Goal: Task Accomplishment & Management: Complete application form

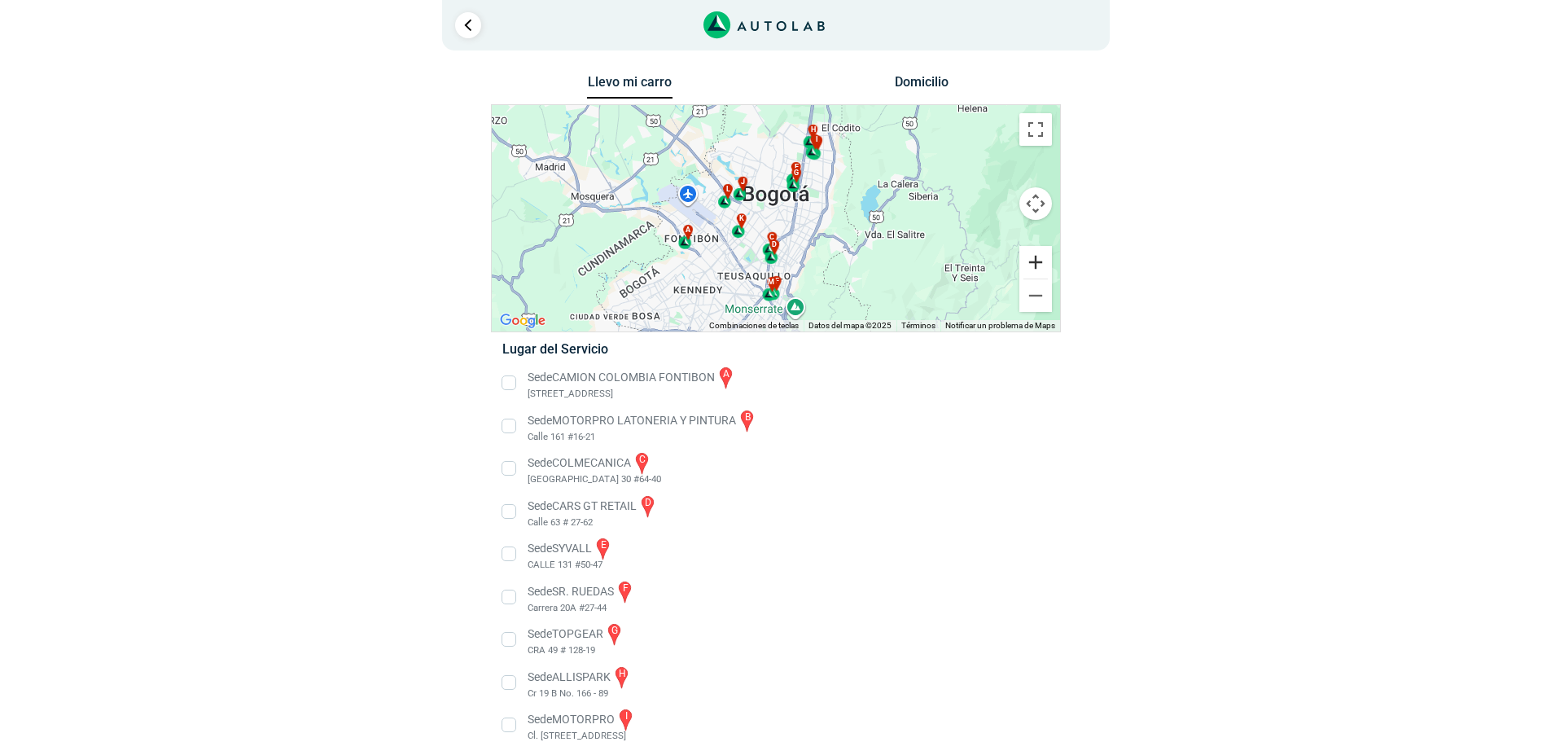
click at [1043, 263] on button "Ampliar" at bounding box center [1035, 262] width 33 height 33
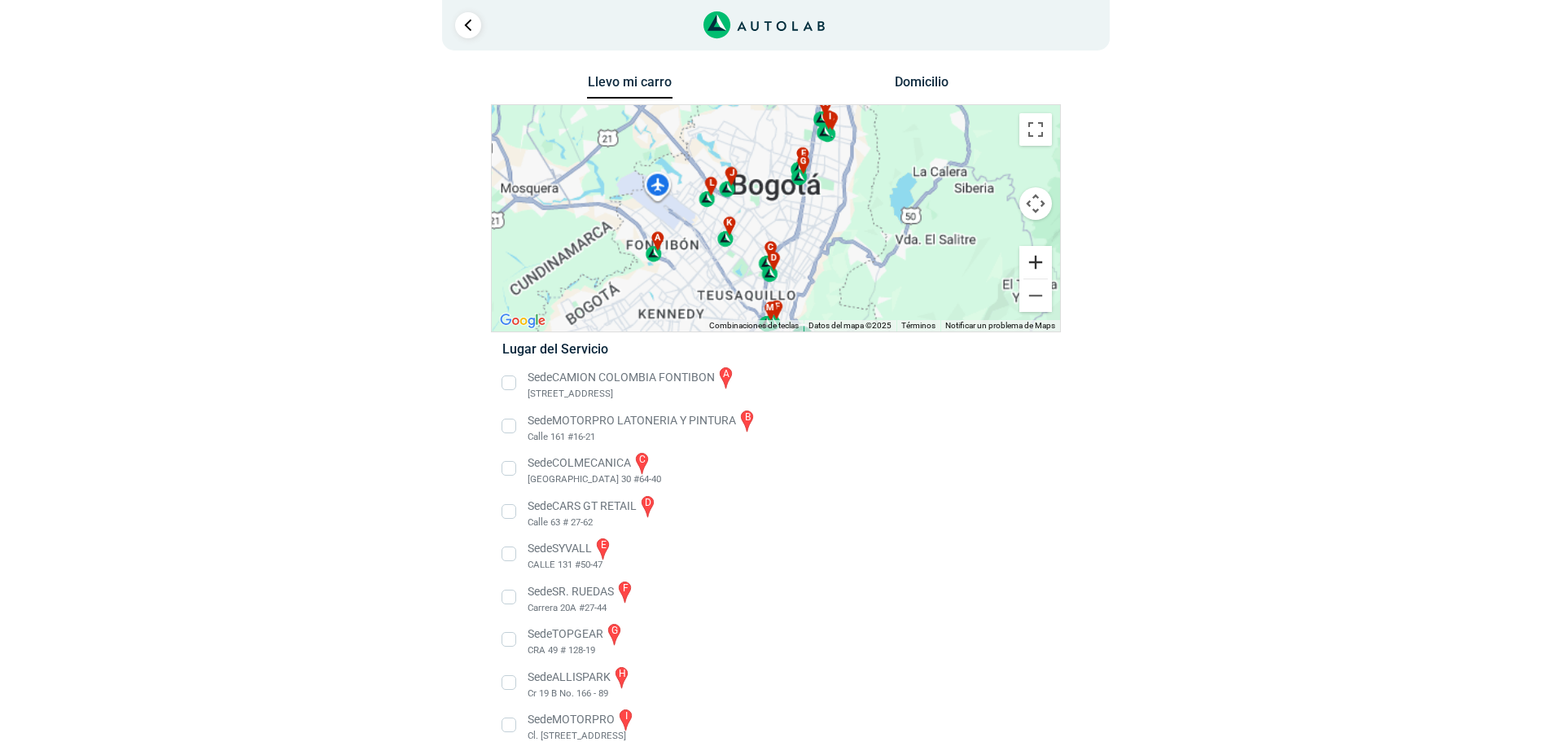
click at [1043, 263] on button "Ampliar" at bounding box center [1035, 262] width 33 height 33
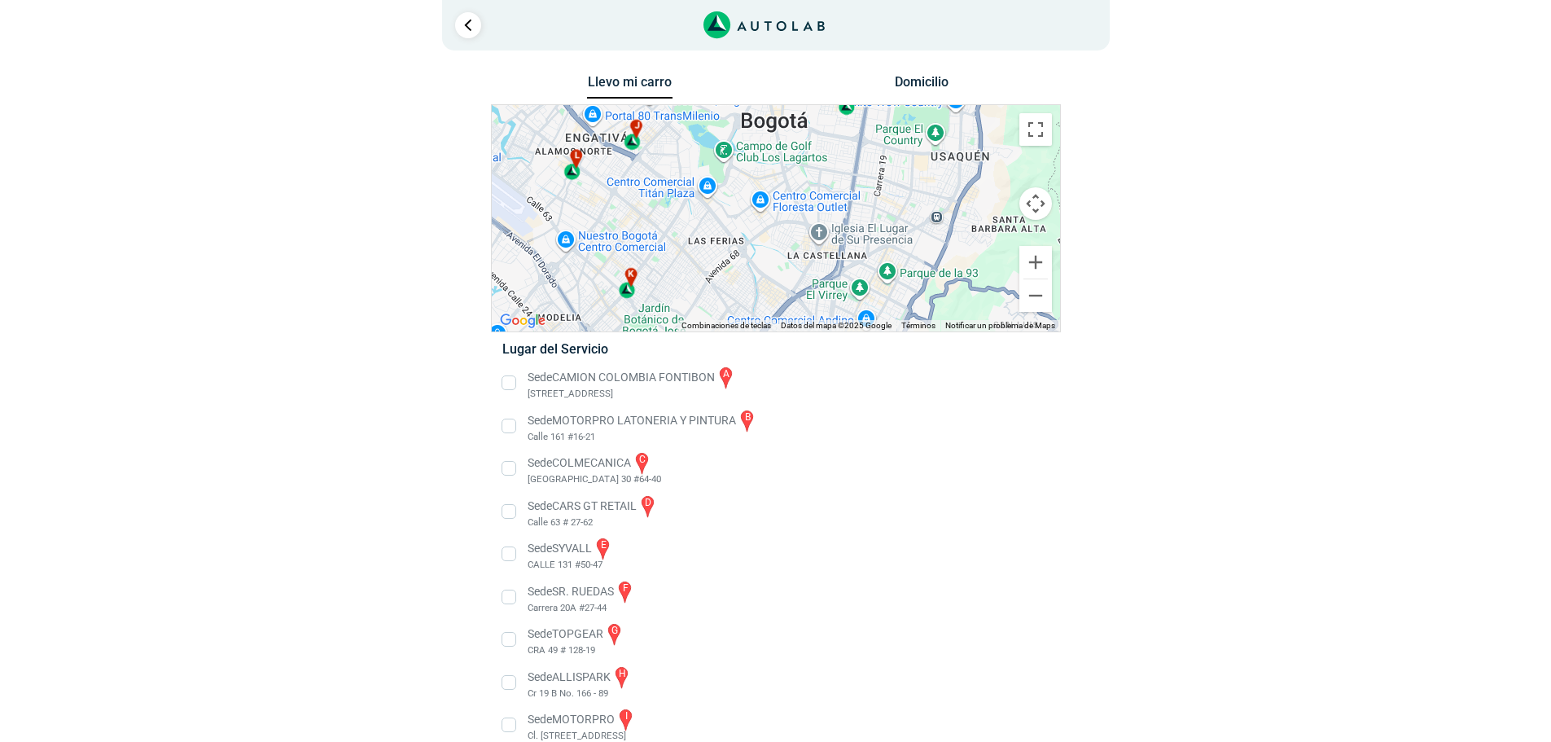
drag, startPoint x: 966, startPoint y: 220, endPoint x: 899, endPoint y: 381, distance: 174.4
click at [904, 377] on div "Llevo mi carro [GEOGRAPHIC_DATA] ← Mover a la izquierda → Mover a la derecha ↑ …" at bounding box center [776, 503] width 570 height 865
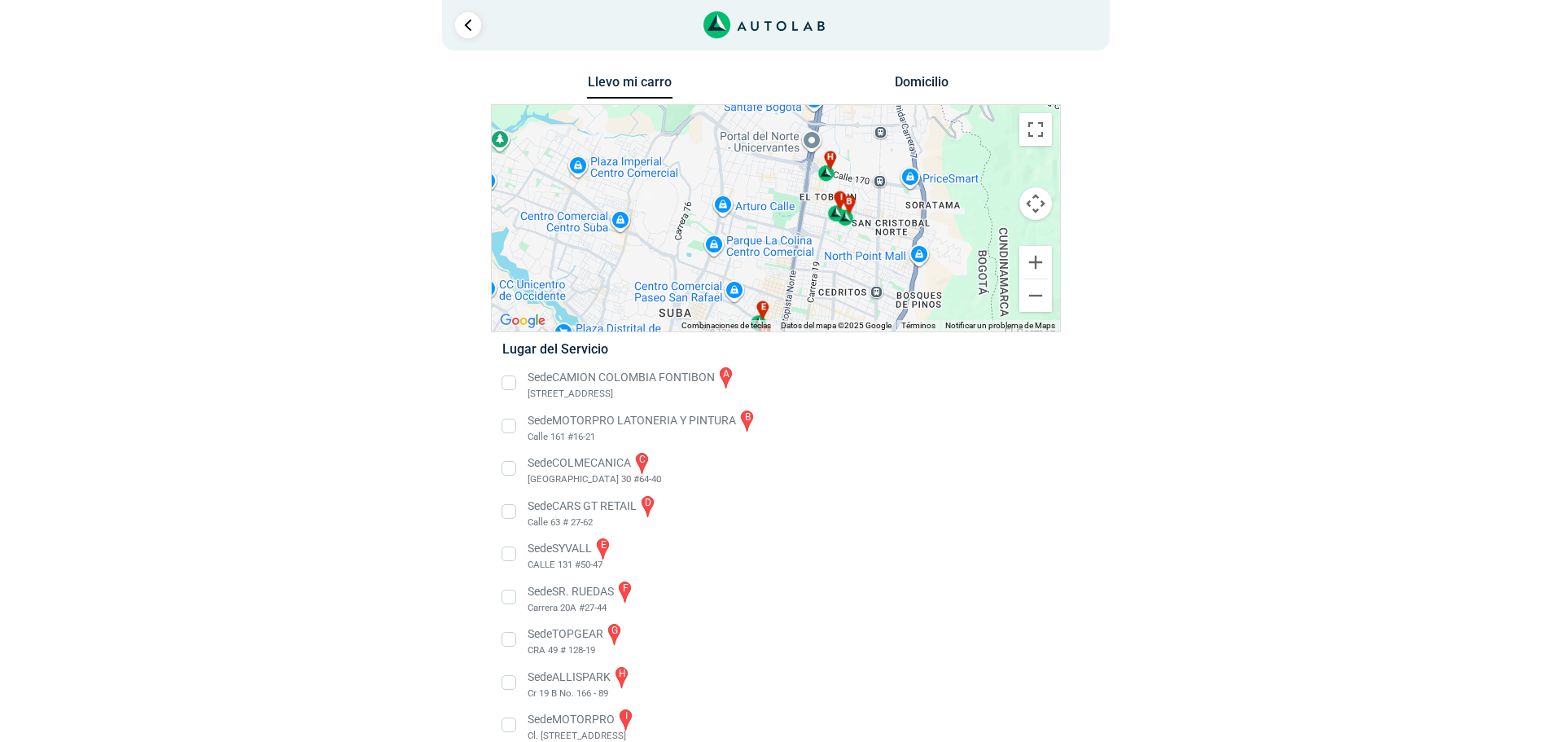
click at [869, 245] on div "a b c d e f g" at bounding box center [776, 218] width 568 height 226
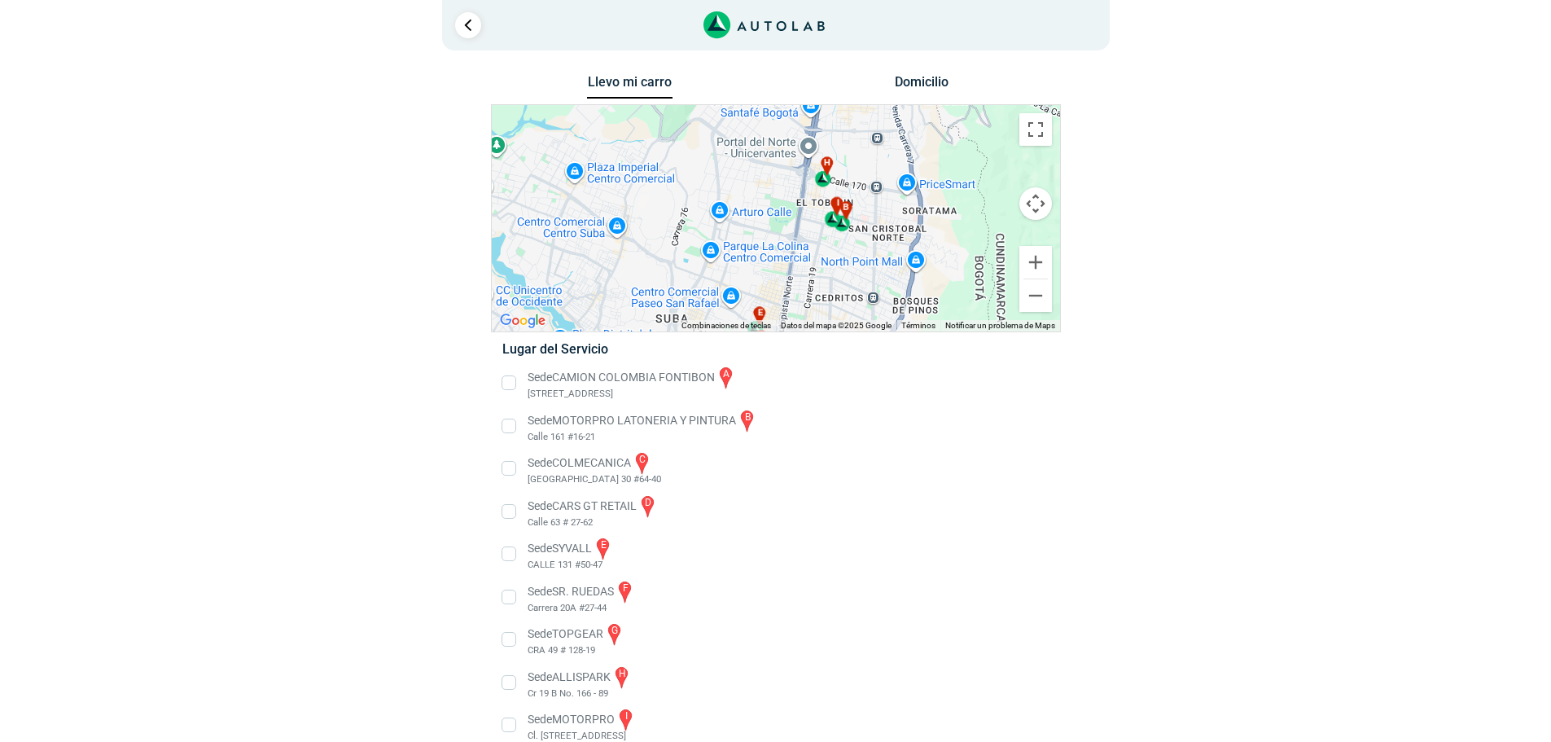
click at [825, 179] on div "h" at bounding box center [823, 171] width 19 height 31
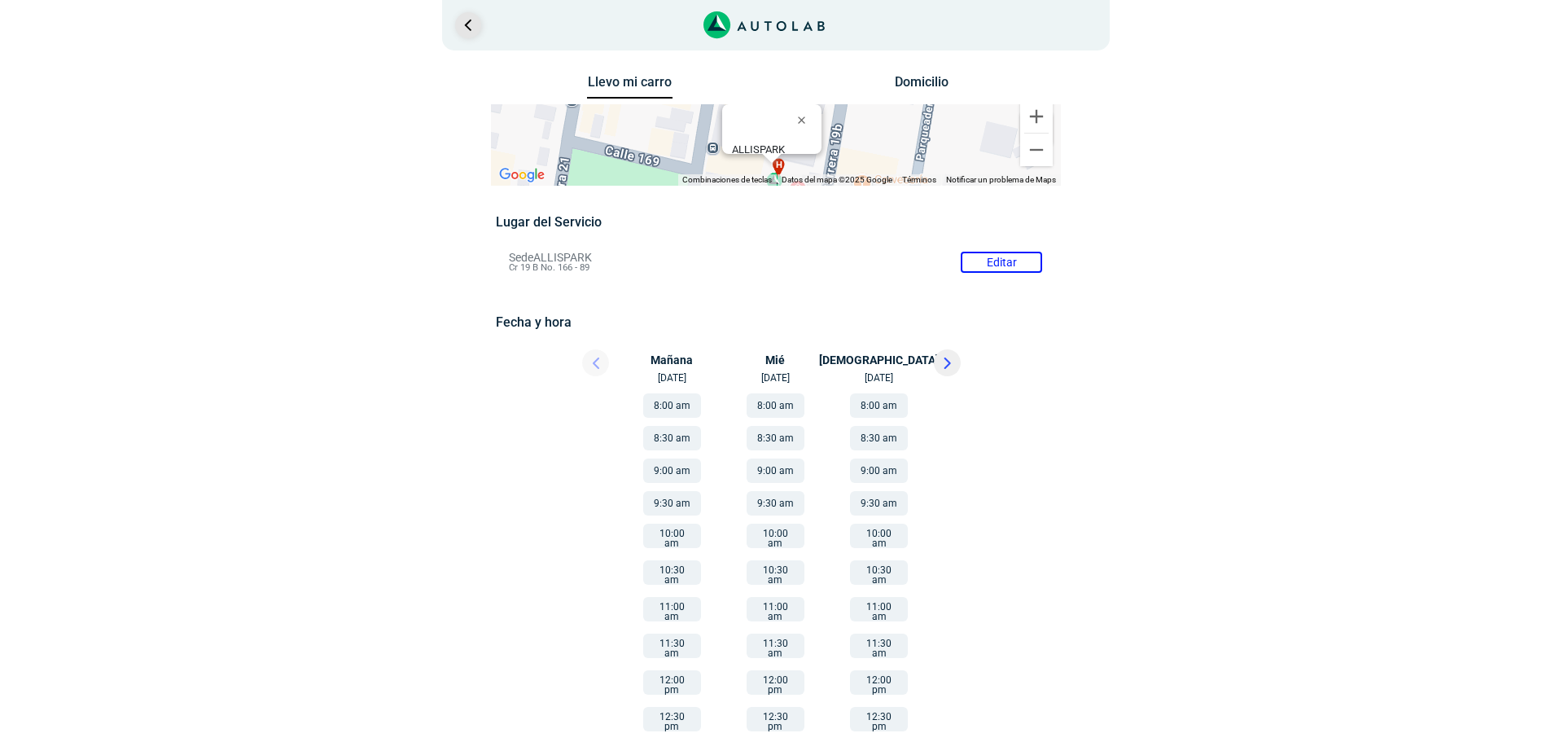
click at [465, 20] on link "Ir al paso anterior" at bounding box center [468, 25] width 26 height 26
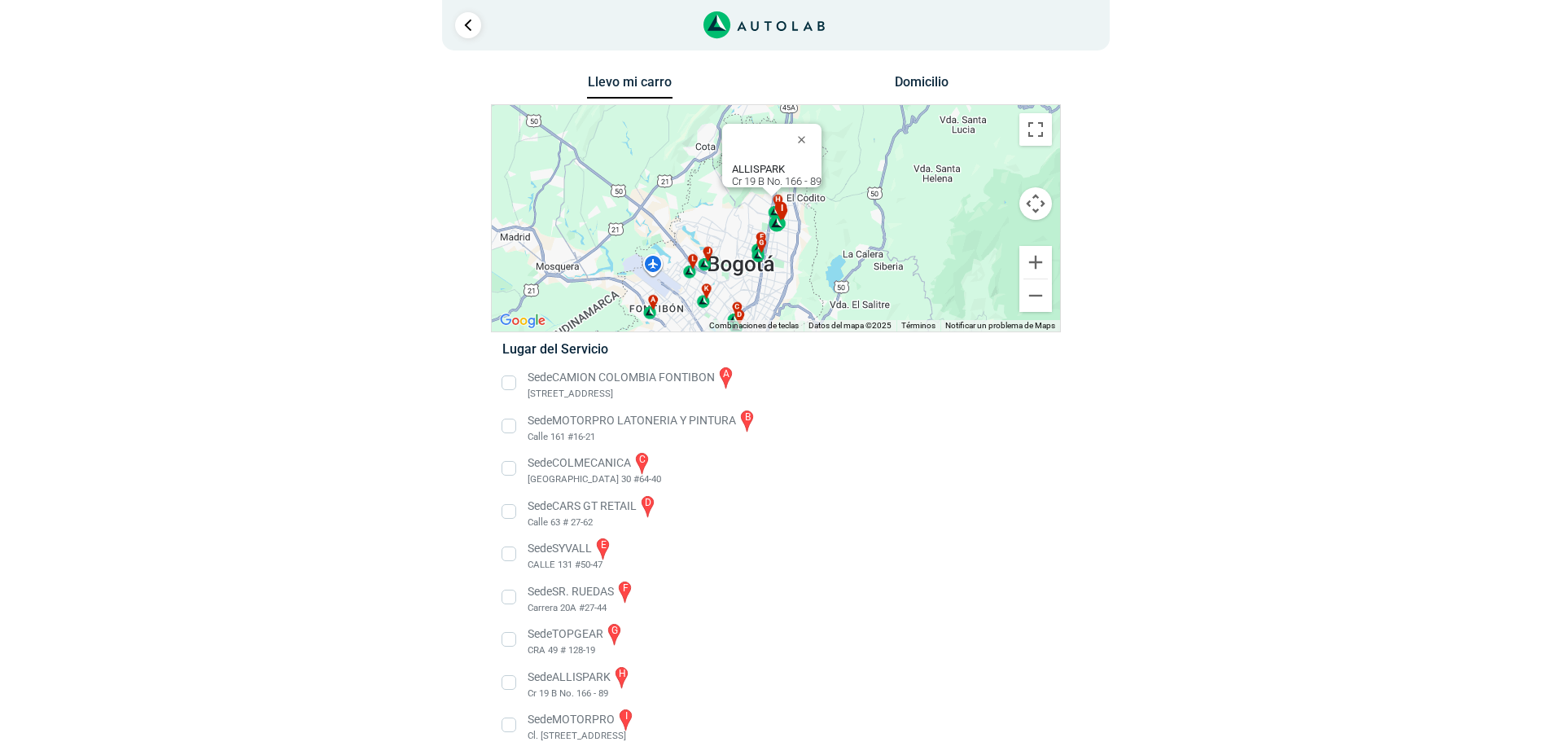
click at [777, 225] on div "i" at bounding box center [777, 216] width 19 height 31
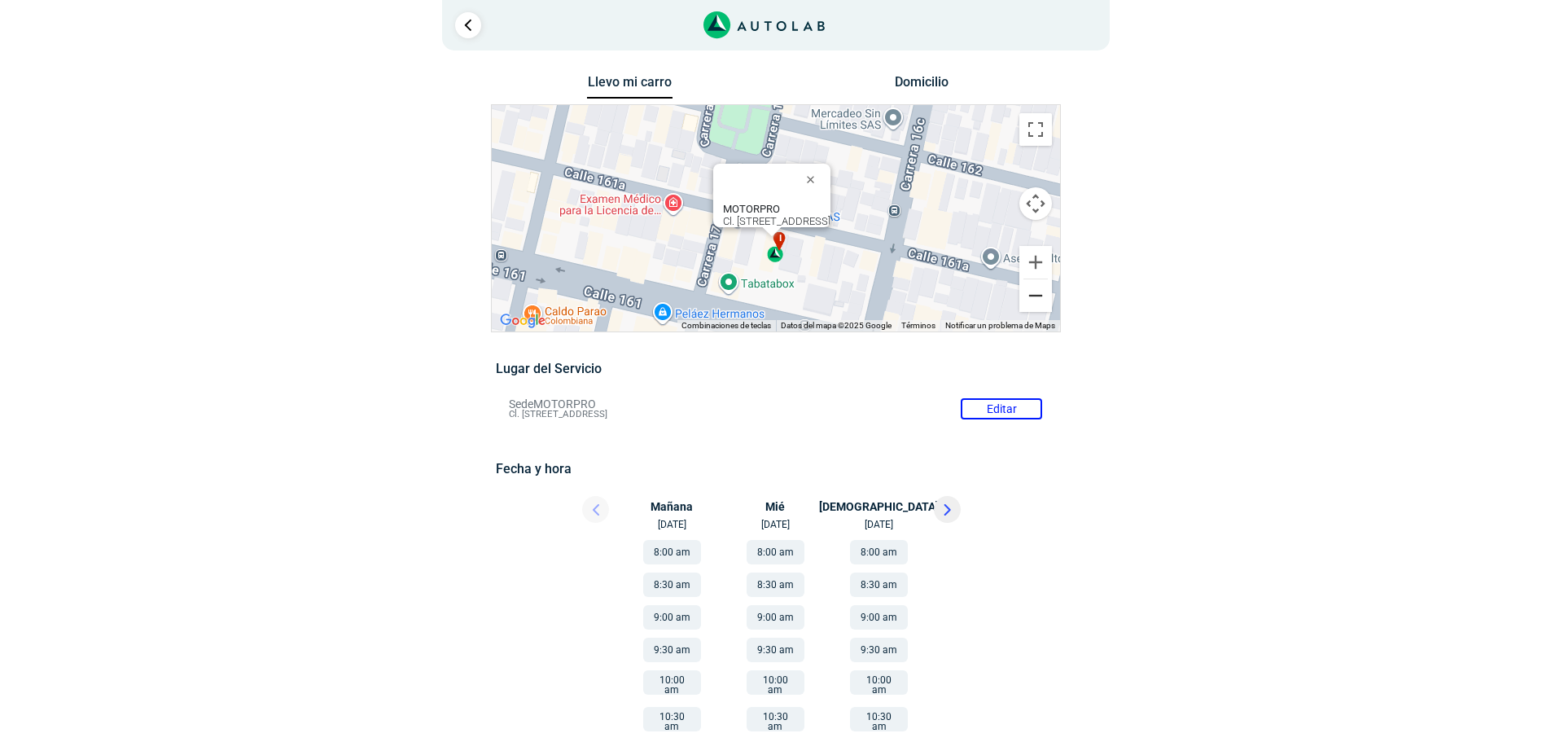
click at [1035, 295] on button "Reducir" at bounding box center [1035, 295] width 33 height 33
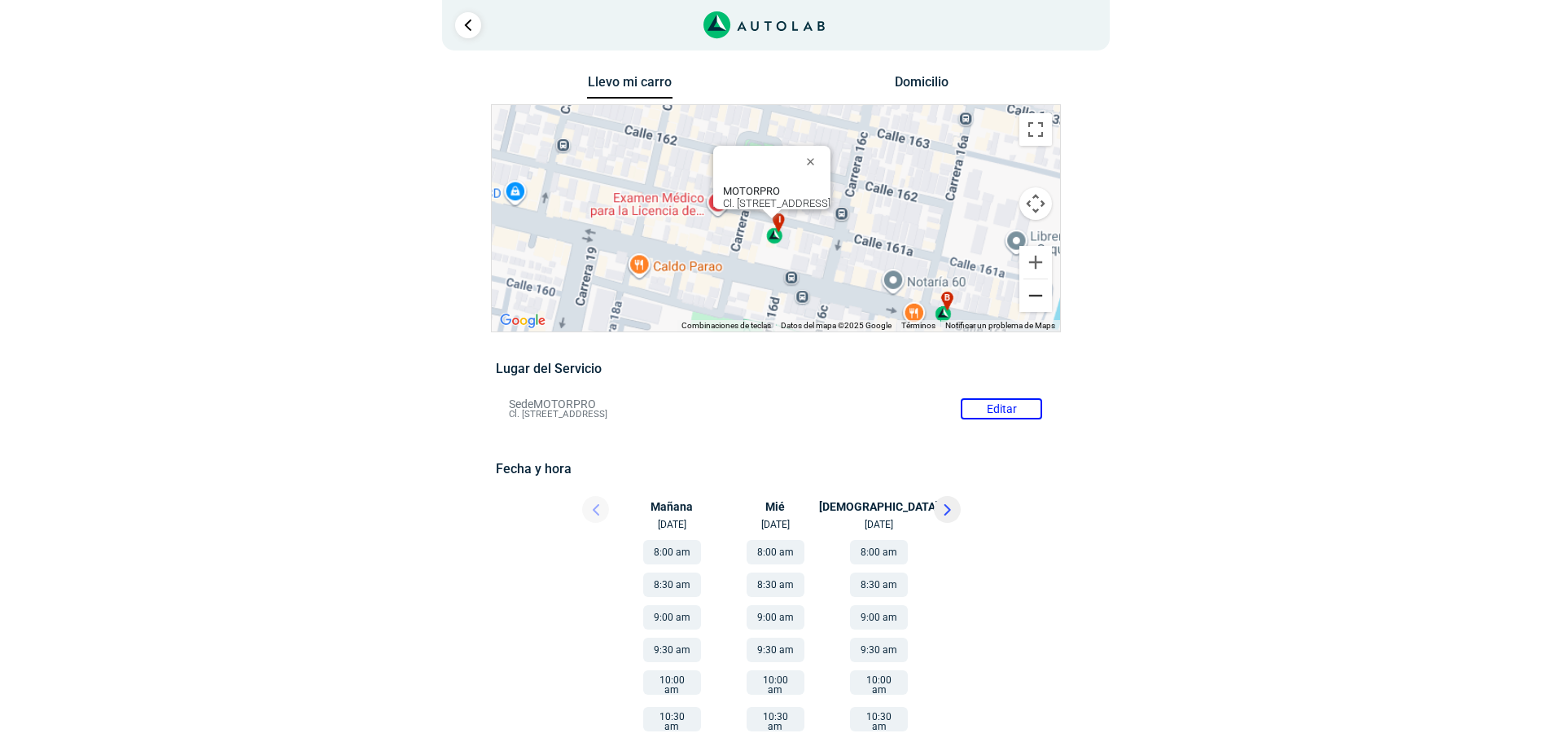
click at [1035, 295] on button "Reducir" at bounding box center [1035, 295] width 33 height 33
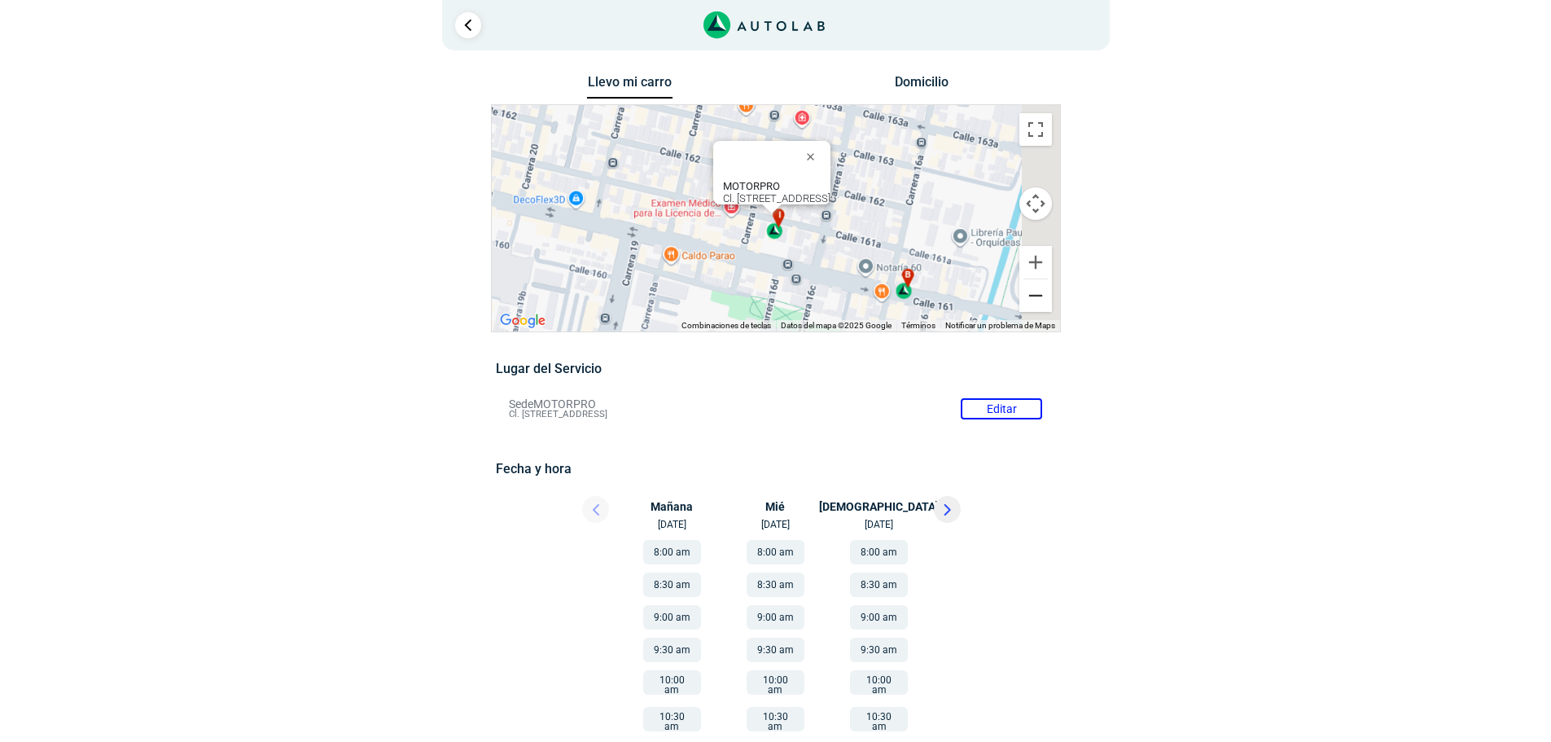
click at [1035, 295] on button "Reducir" at bounding box center [1035, 295] width 33 height 33
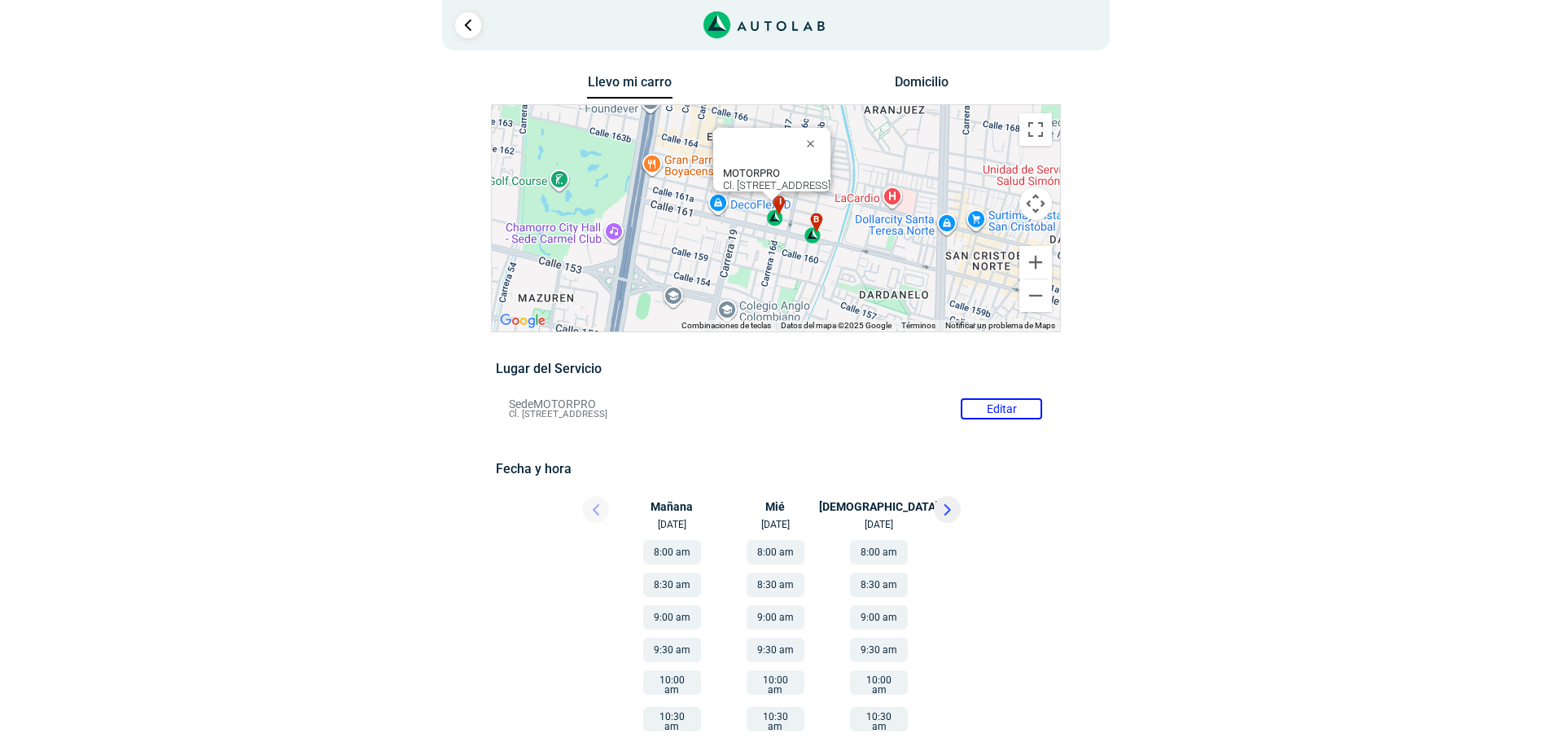
click at [815, 235] on div "b" at bounding box center [813, 227] width 19 height 31
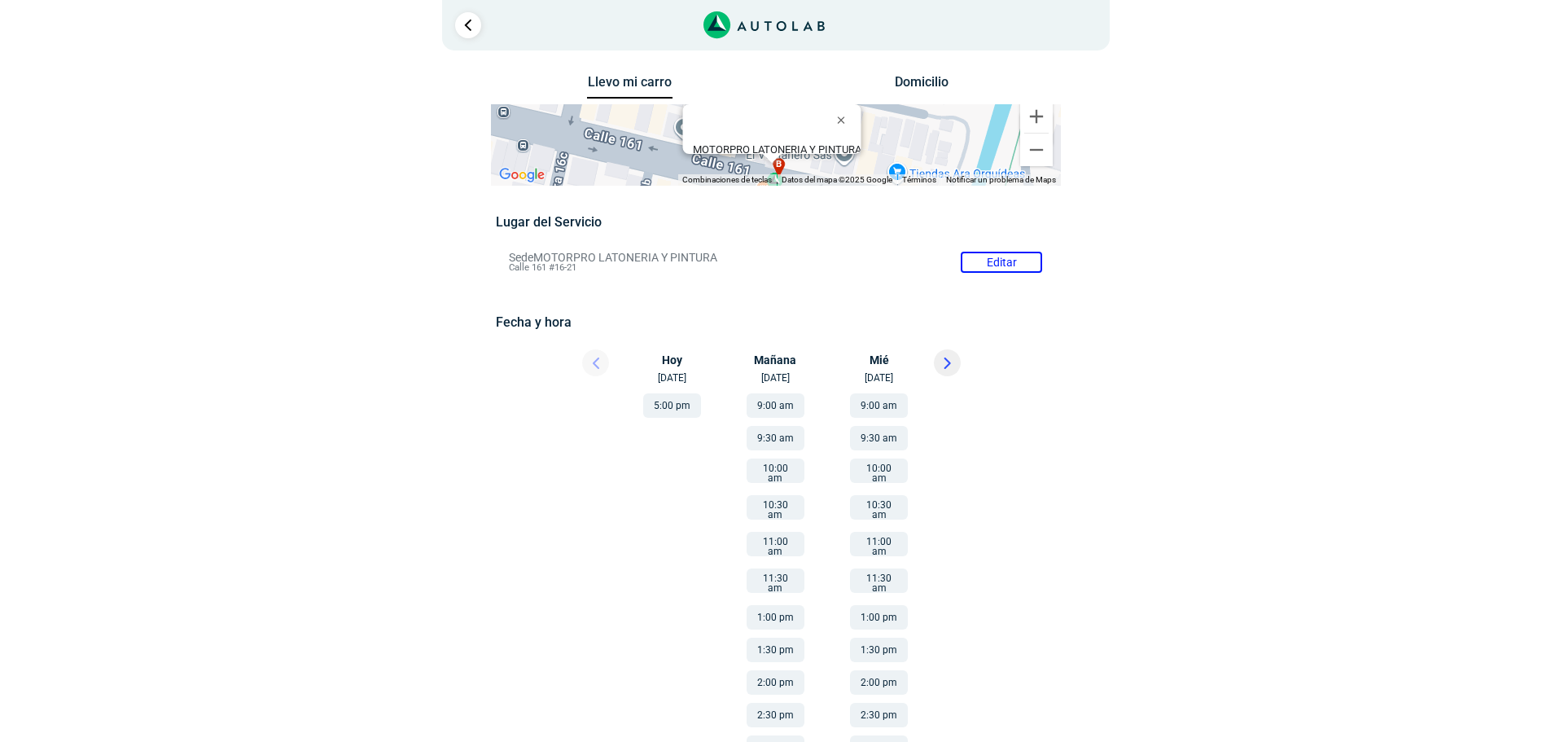
click at [449, 19] on div "1" at bounding box center [775, 25] width 667 height 50
click at [461, 31] on link "Ir al paso anterior" at bounding box center [468, 25] width 26 height 26
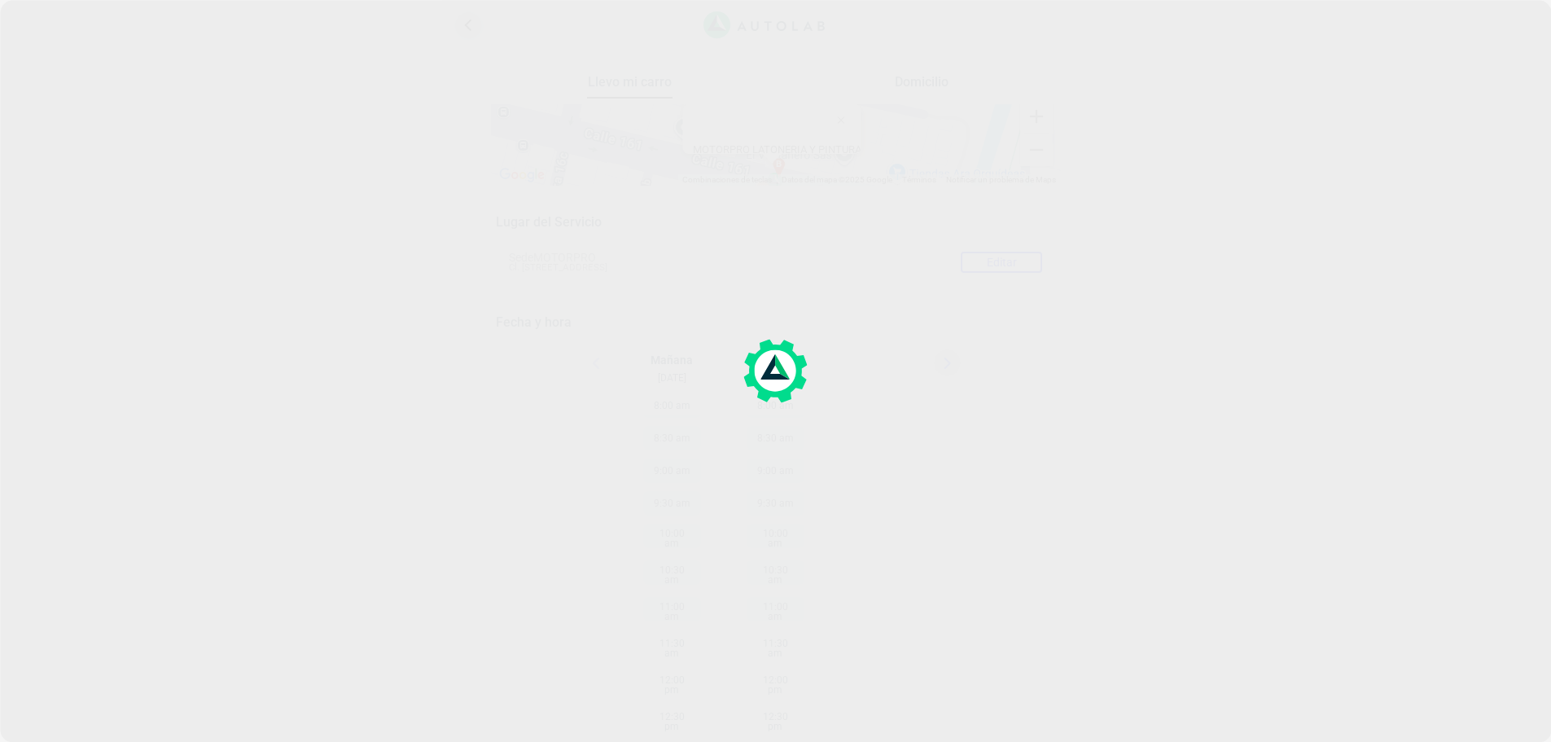
click at [465, 26] on div at bounding box center [775, 371] width 1551 height 742
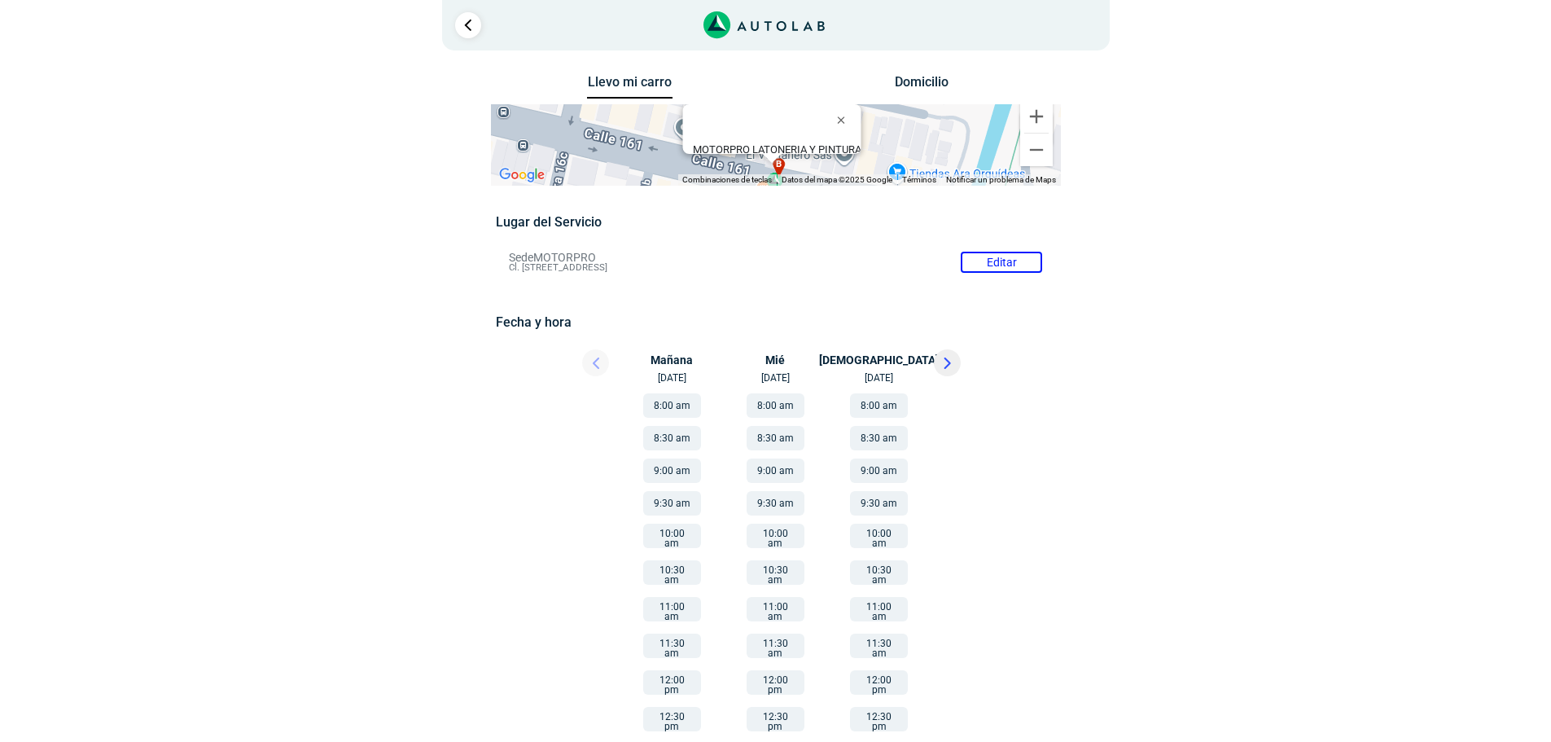
scroll to position [175, 0]
